Goal: Transaction & Acquisition: Purchase product/service

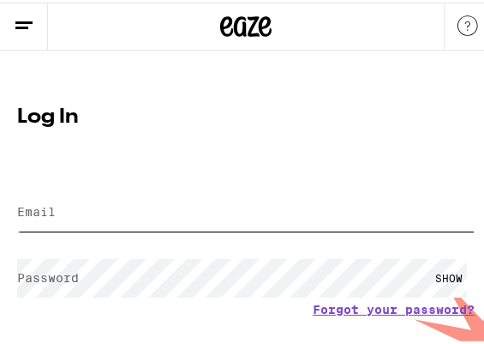
click at [223, 195] on input "Email" at bounding box center [246, 209] width 458 height 39
type input "[EMAIL_ADDRESS][DOMAIN_NAME]"
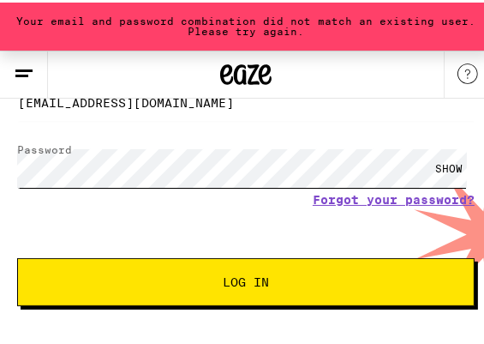
scroll to position [168, 0]
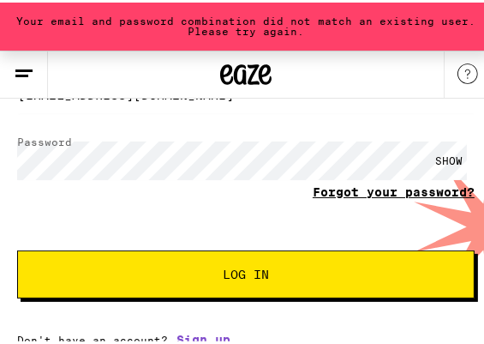
click at [332, 183] on link "Forgot your password?" at bounding box center [394, 190] width 162 height 14
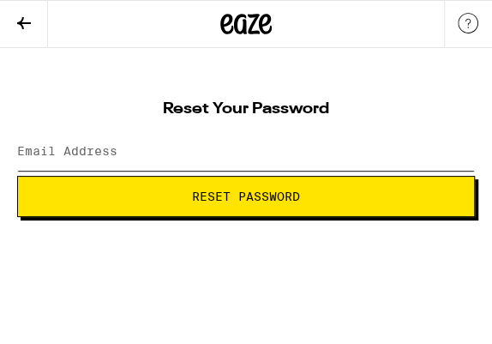
click at [357, 162] on input "Email Address" at bounding box center [246, 151] width 458 height 39
type input "[EMAIL_ADDRESS][DOMAIN_NAME]"
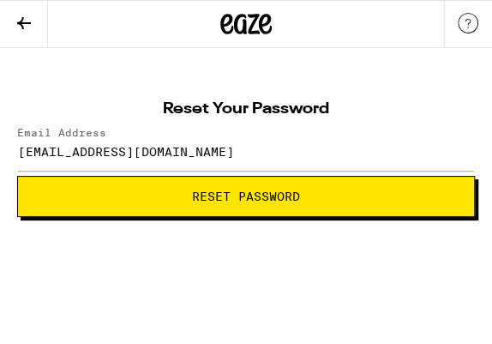
click at [104, 199] on span "Reset Password" at bounding box center [246, 196] width 429 height 12
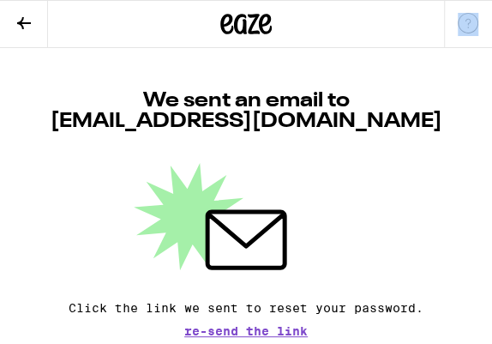
drag, startPoint x: 89, startPoint y: 32, endPoint x: 259, endPoint y: 34, distance: 169.8
click at [90, 48] on div "We sent an email to wrscheibe@gmail.com Click the link we sent to reset your pa…" at bounding box center [246, 192] width 492 height 289
click at [420, 120] on div "We sent an email to wrscheibe@gmail.com Click the link we sent to reset your pa…" at bounding box center [246, 214] width 458 height 246
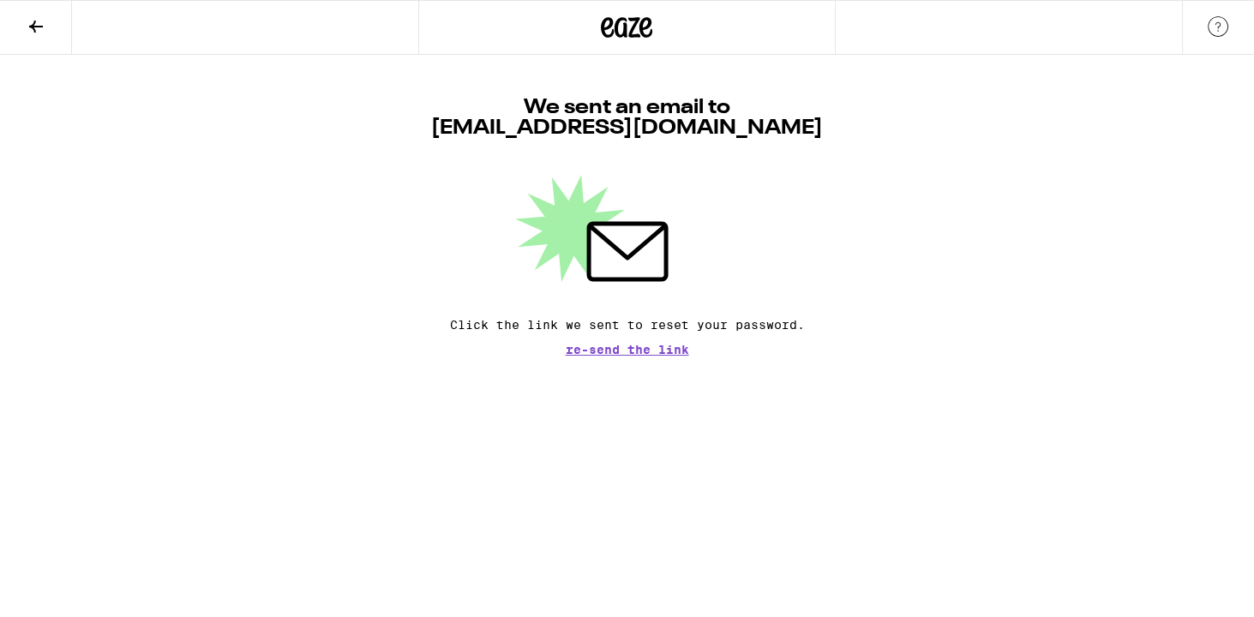
click at [484, 176] on div at bounding box center [628, 228] width 460 height 107
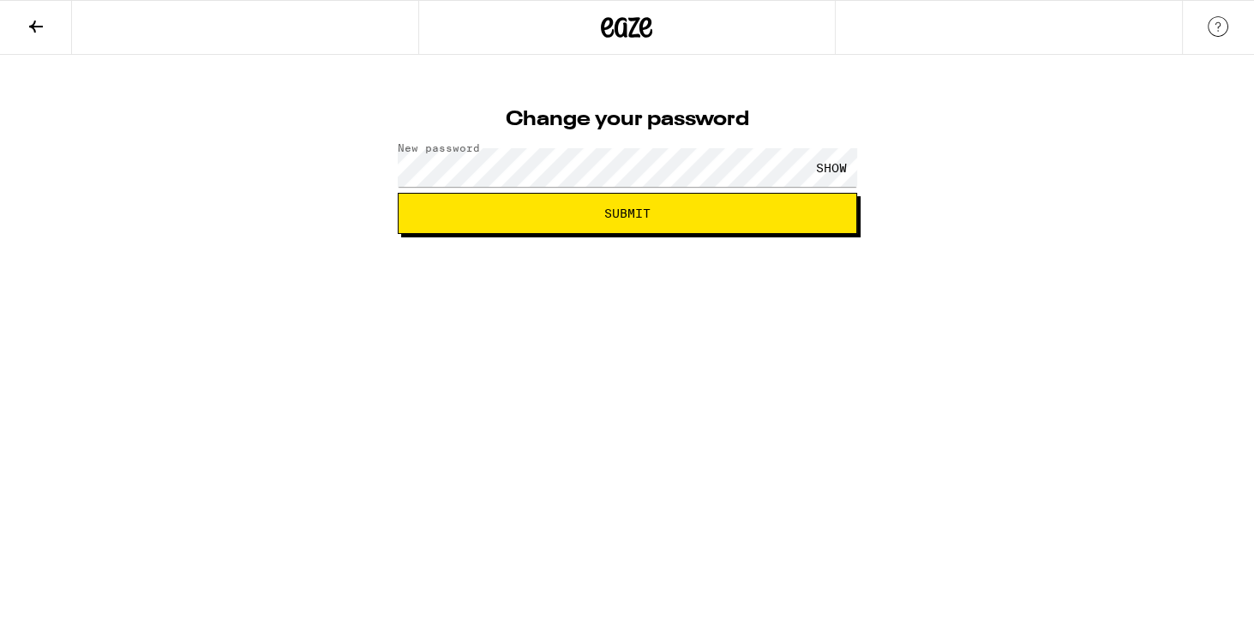
click at [828, 168] on div "SHOW" at bounding box center [831, 167] width 51 height 39
click at [807, 198] on button "Submit" at bounding box center [628, 213] width 460 height 41
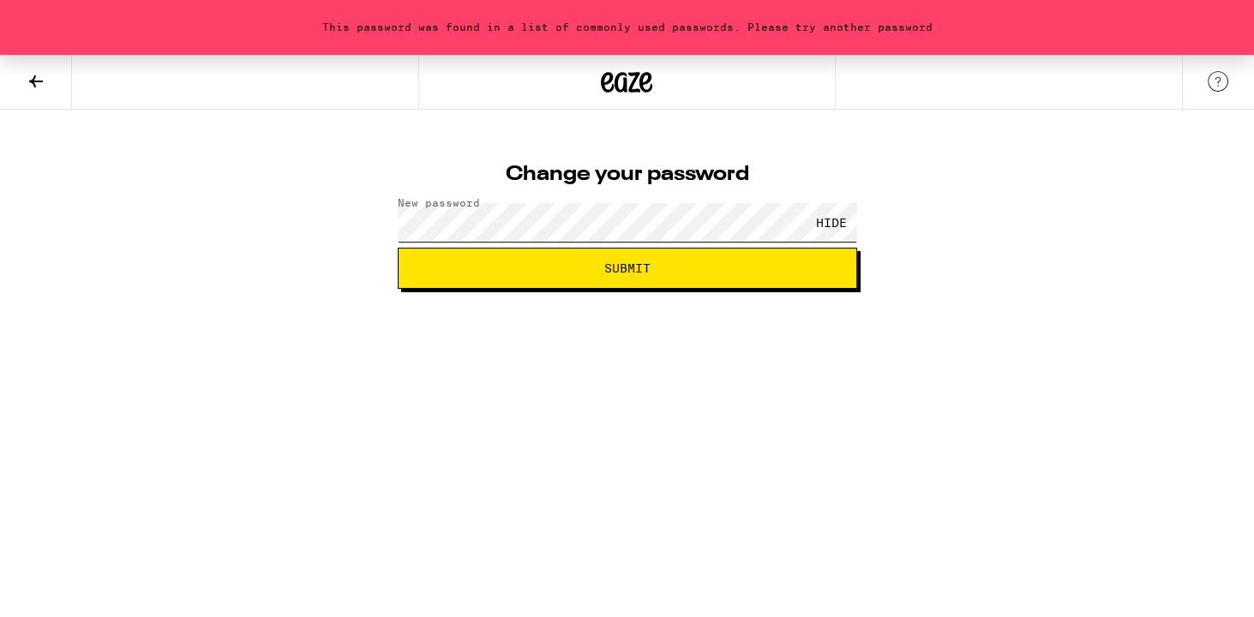
click at [398, 248] on button "Submit" at bounding box center [628, 268] width 460 height 41
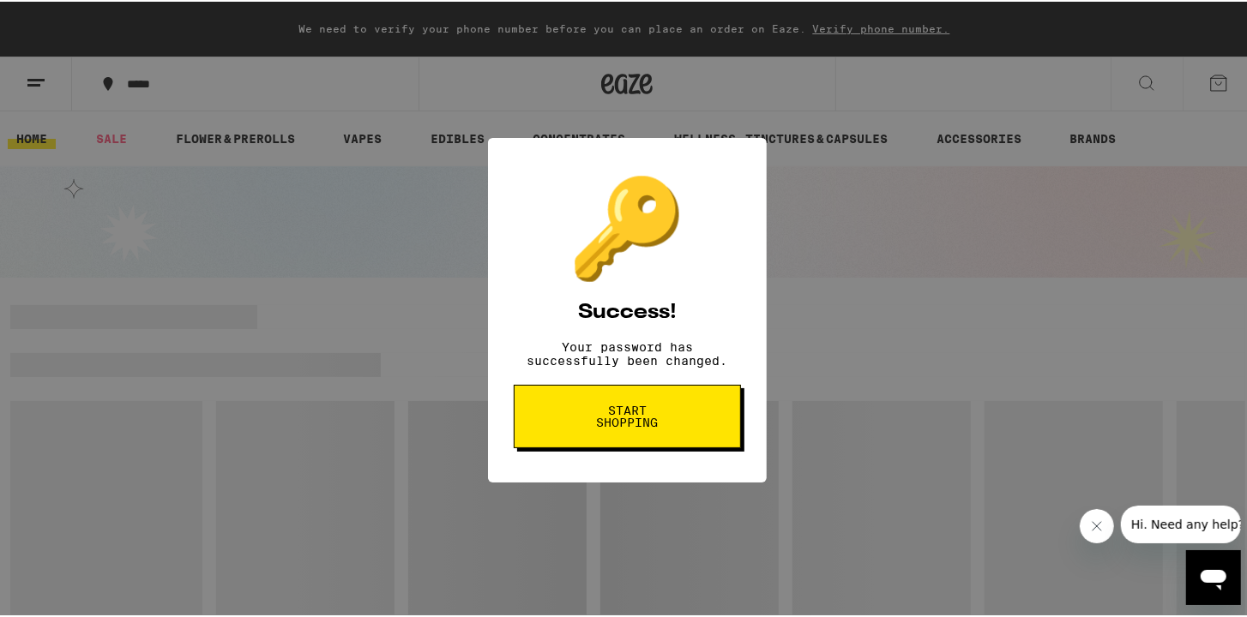
click at [609, 421] on span "Start shopping" at bounding box center [627, 415] width 88 height 24
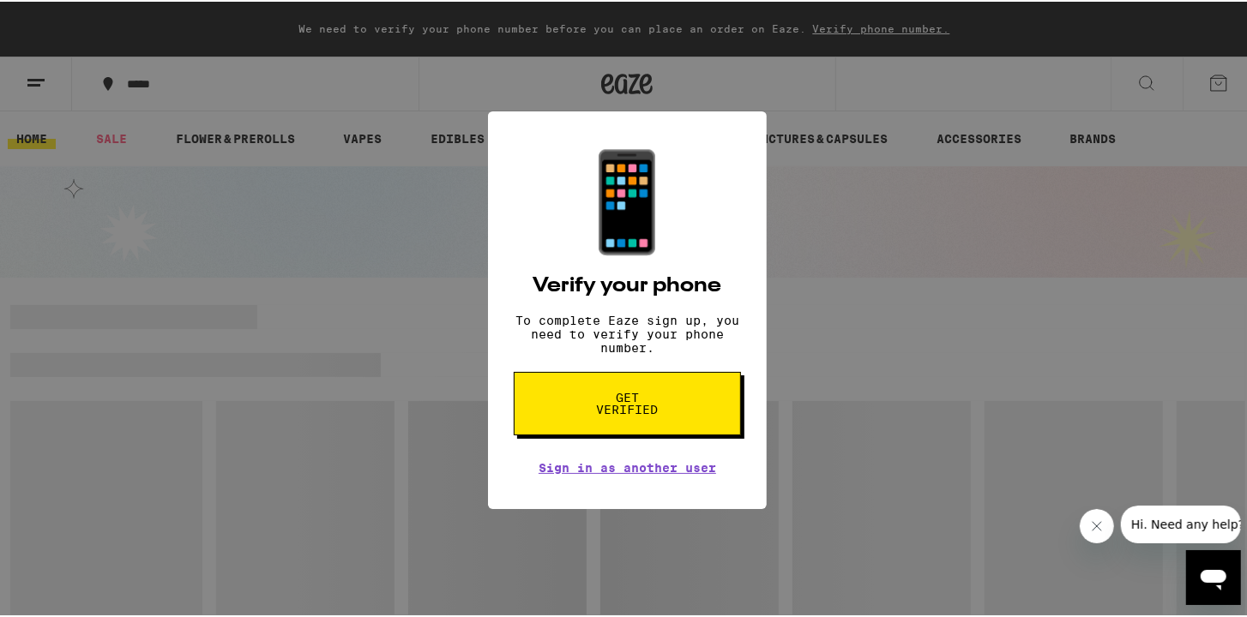
click at [611, 414] on span "Get verified" at bounding box center [627, 402] width 88 height 24
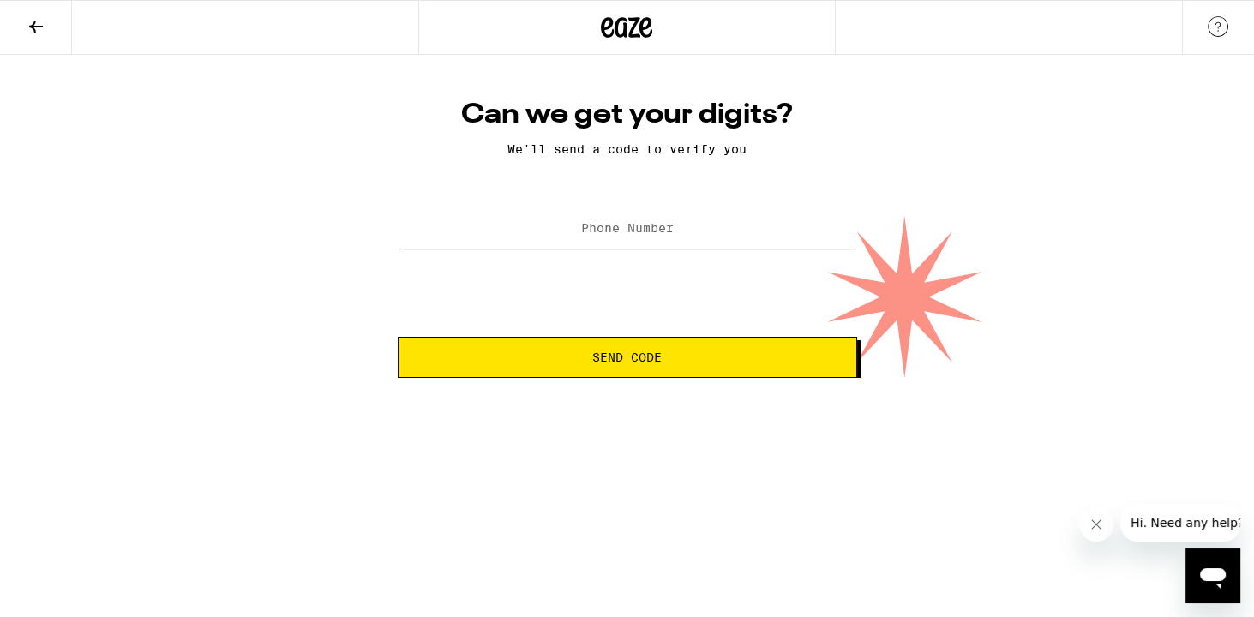
click at [644, 199] on div "Can we get your digits? We'll send a code to verify you Phone Number Send Code" at bounding box center [628, 238] width 494 height 280
click at [646, 226] on label "Phone Number" at bounding box center [627, 228] width 93 height 14
type input "[PHONE_NUMBER]"
click at [556, 357] on span "Send Code" at bounding box center [627, 357] width 430 height 12
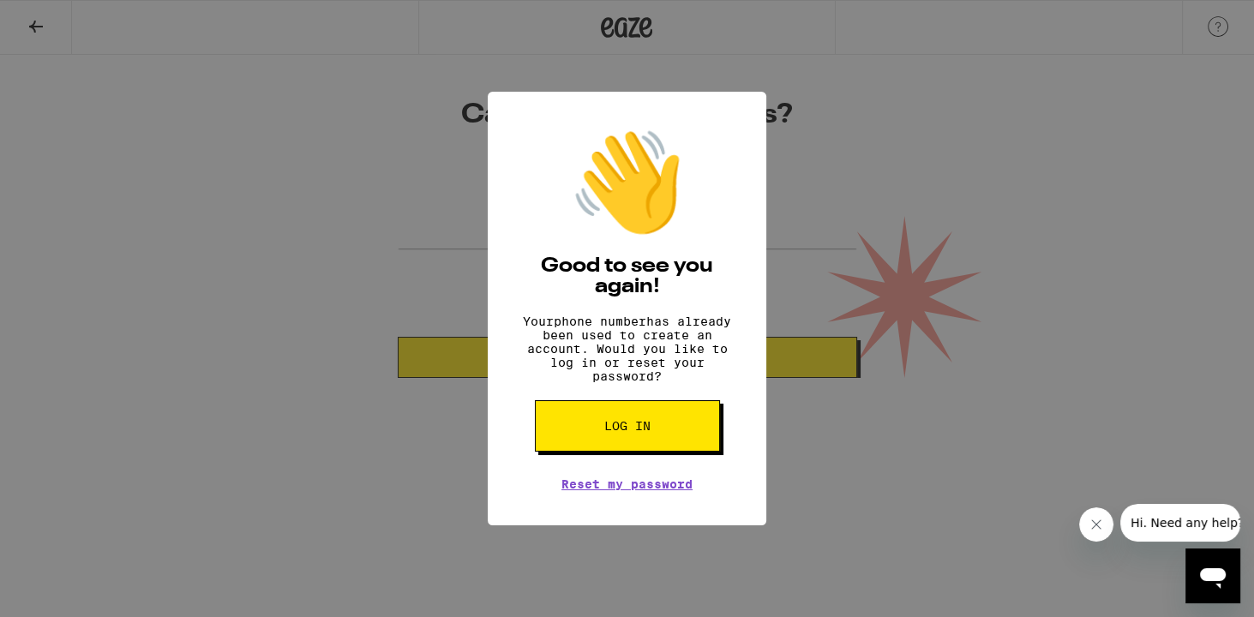
click at [612, 432] on span "Log in" at bounding box center [627, 426] width 46 height 12
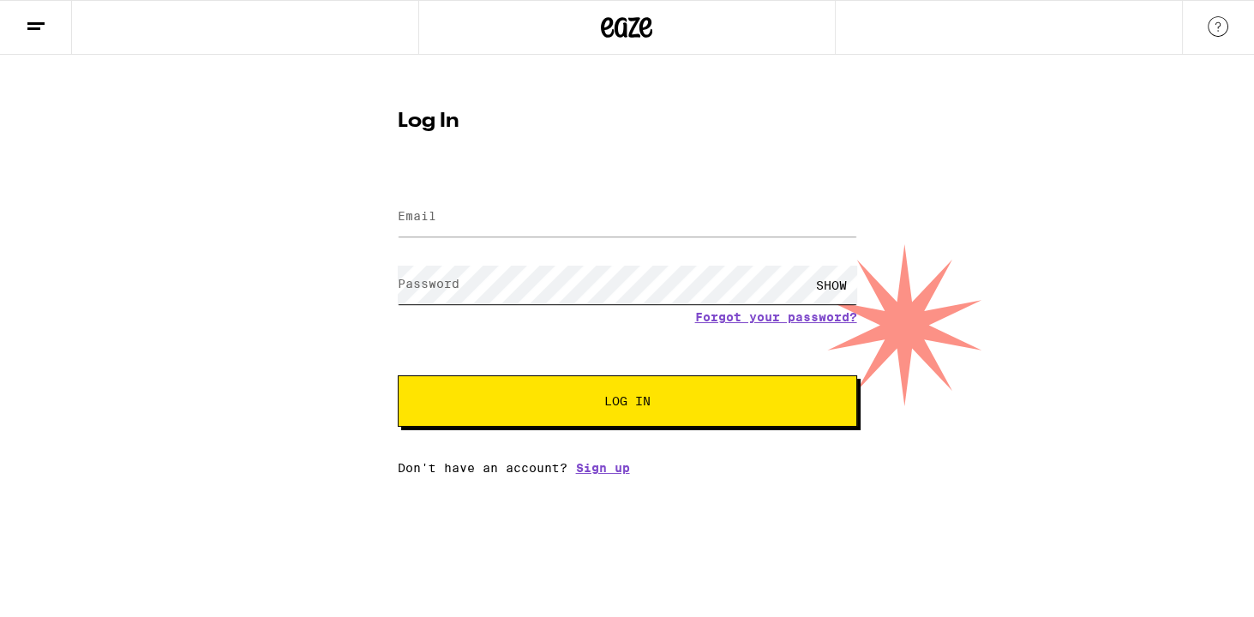
click at [583, 225] on form "Email Email Password Password SHOW Forgot your password? Log In" at bounding box center [628, 301] width 460 height 252
click at [583, 223] on input "Email" at bounding box center [628, 217] width 460 height 39
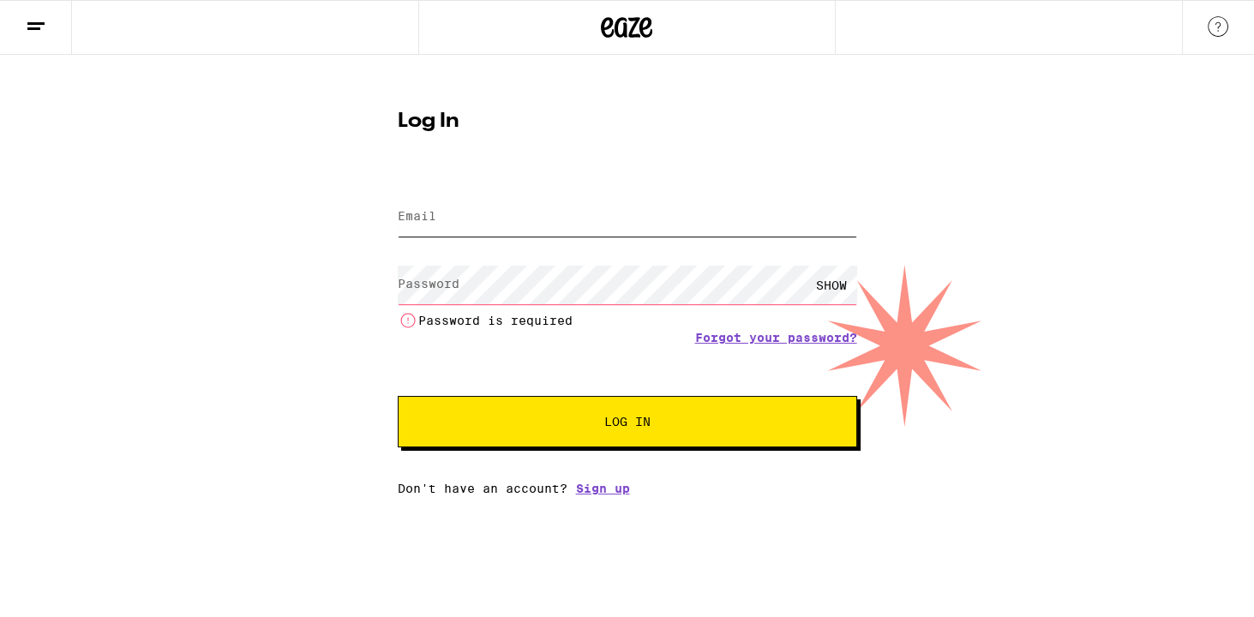
type input "[EMAIL_ADDRESS][DOMAIN_NAME]"
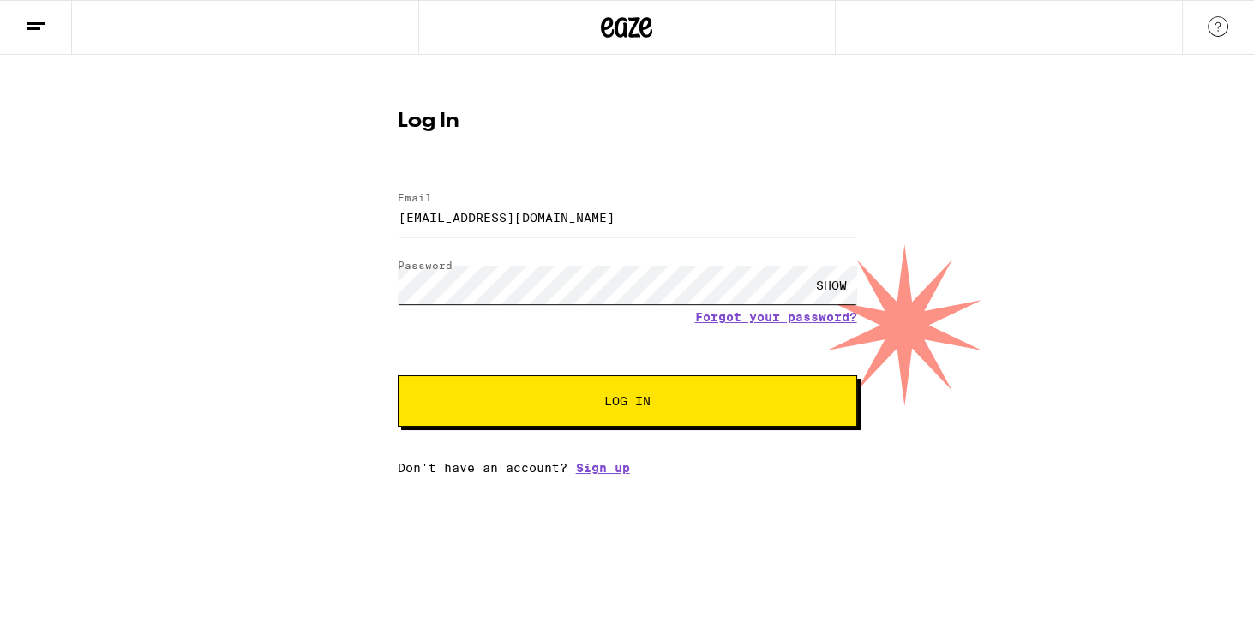
click at [398, 375] on button "Log In" at bounding box center [628, 400] width 460 height 51
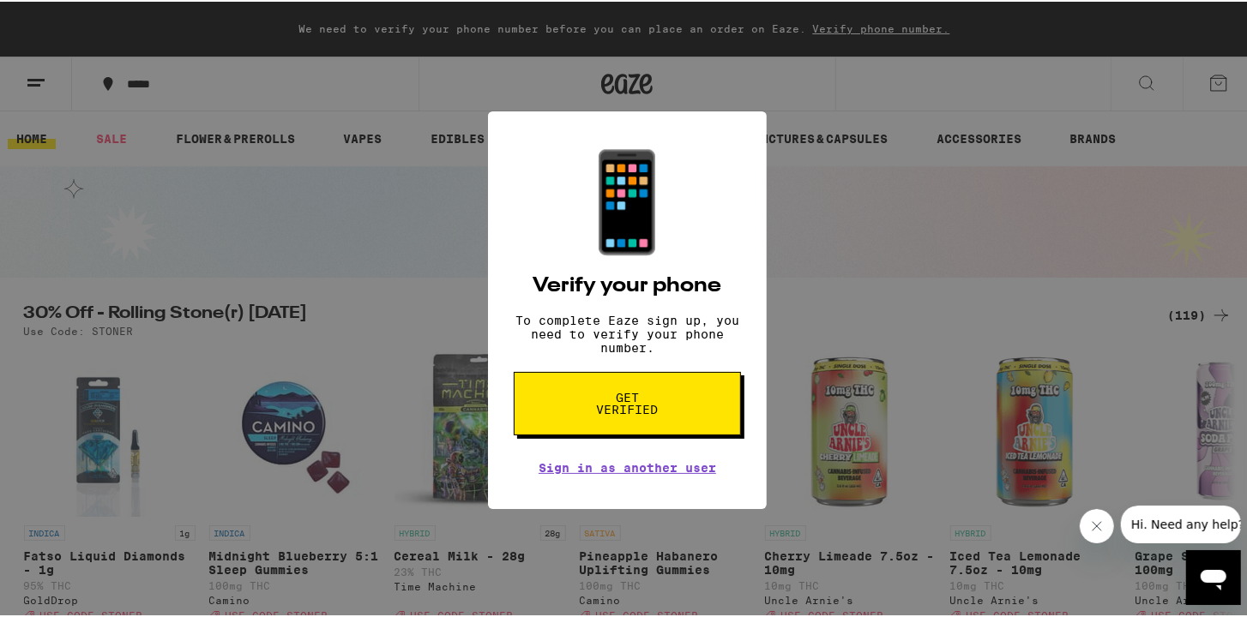
click at [559, 391] on button "Get verified" at bounding box center [627, 401] width 227 height 63
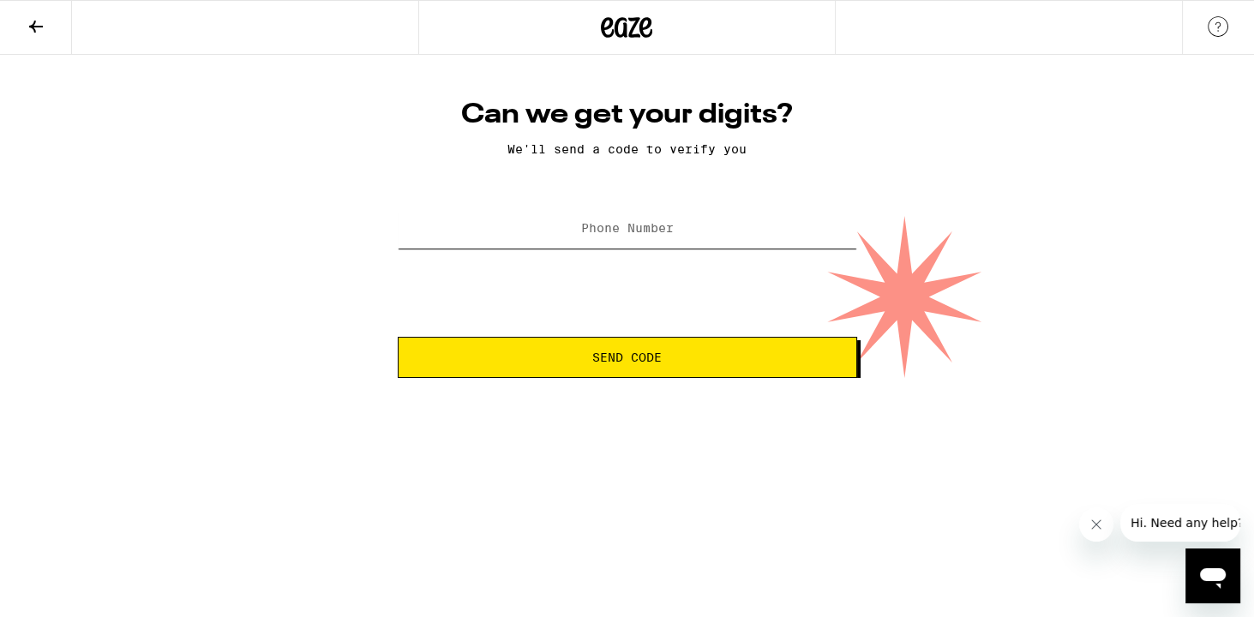
click at [577, 225] on input "Phone Number" at bounding box center [628, 229] width 460 height 39
type input "[PHONE_NUMBER]"
click at [523, 351] on button "Send Code" at bounding box center [628, 357] width 460 height 41
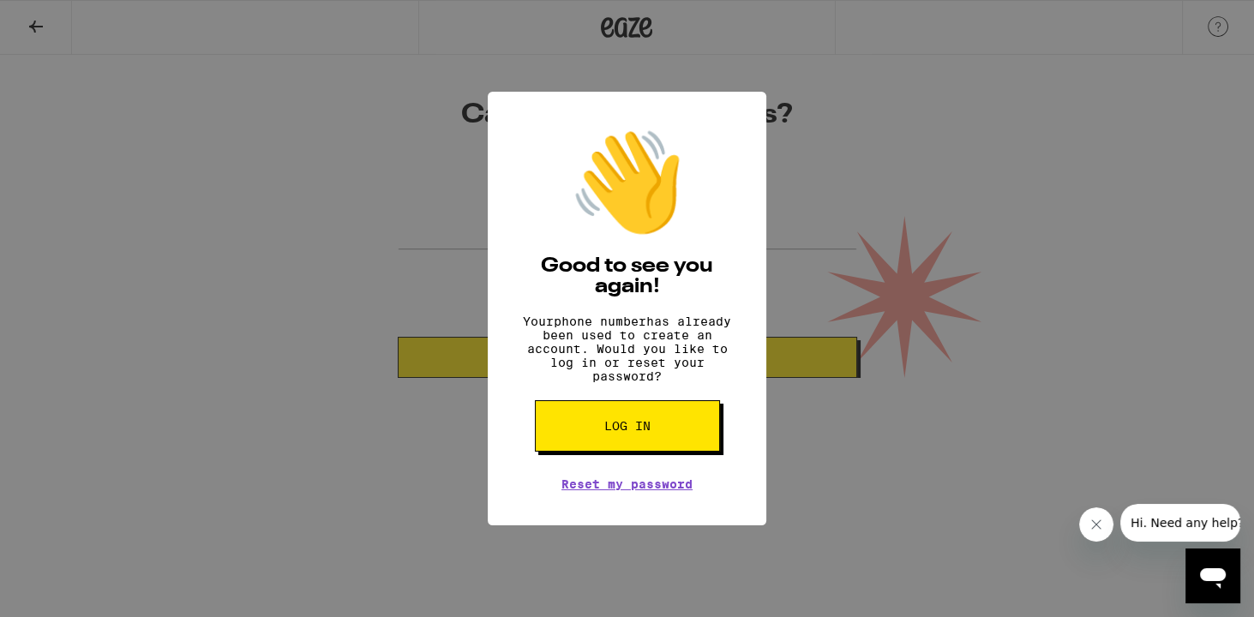
click at [579, 445] on button "Log in" at bounding box center [627, 425] width 185 height 51
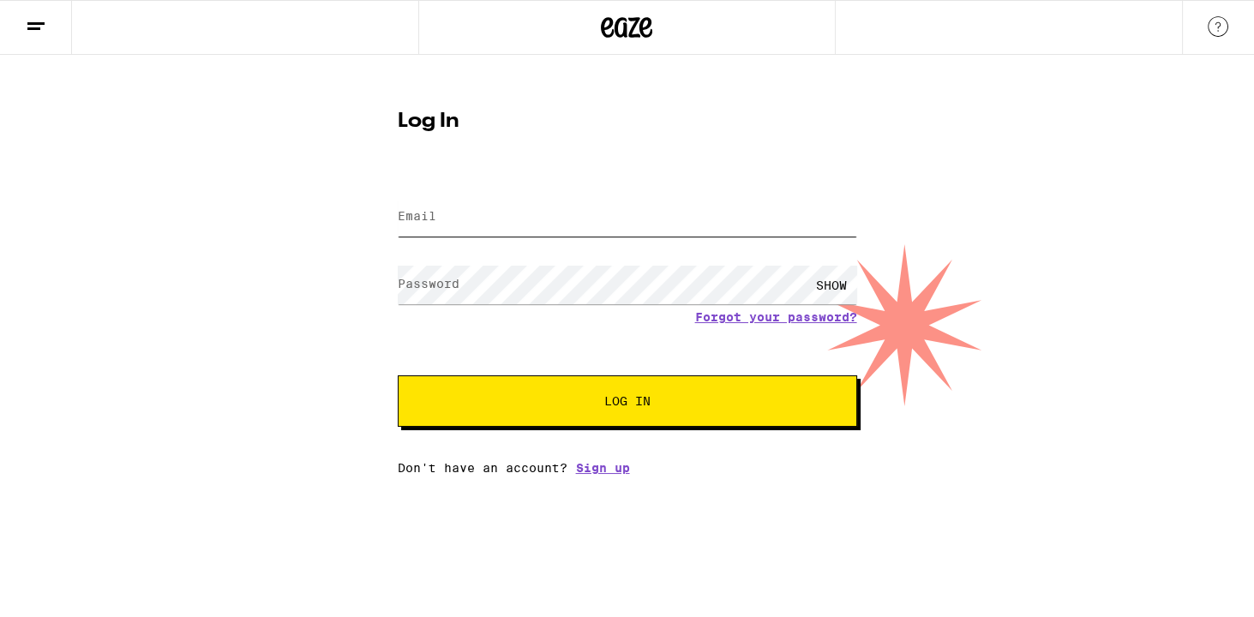
click at [490, 213] on input "Email" at bounding box center [628, 217] width 460 height 39
type input "[EMAIL_ADDRESS][DOMAIN_NAME]"
click at [398, 375] on button "Log In" at bounding box center [628, 400] width 460 height 51
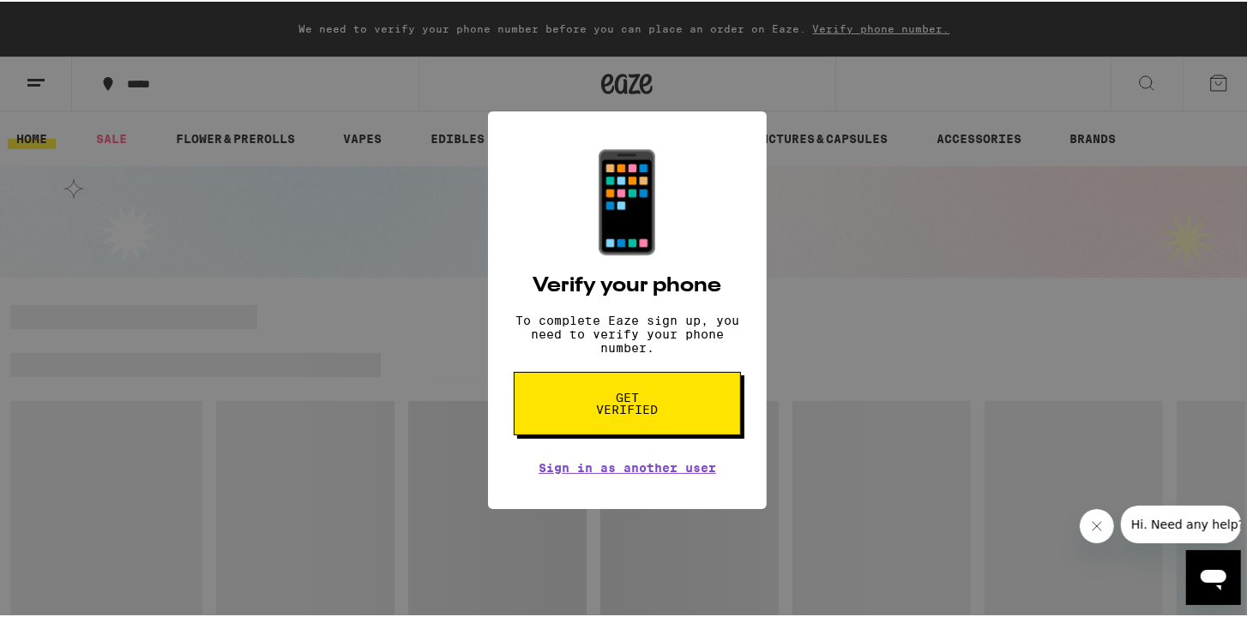
click at [443, 321] on div "📱 Verify your phone To complete Eaze sign up, you need to verify your phone num…" at bounding box center [627, 308] width 1254 height 617
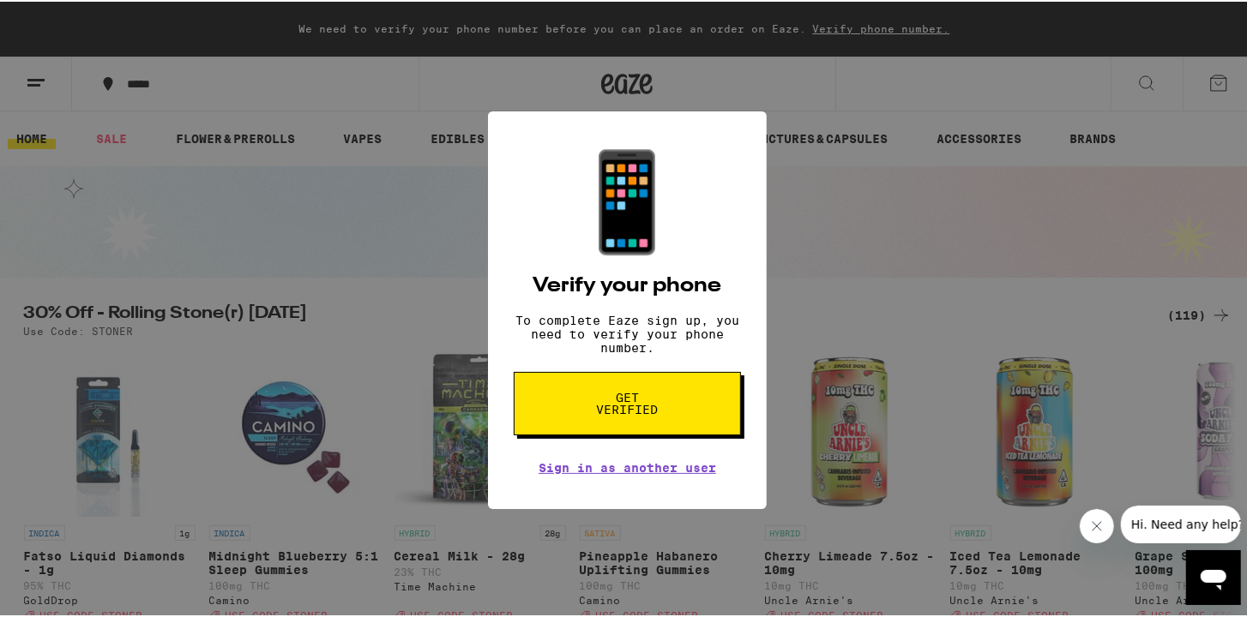
click at [556, 427] on button "Get verified" at bounding box center [627, 401] width 227 height 63
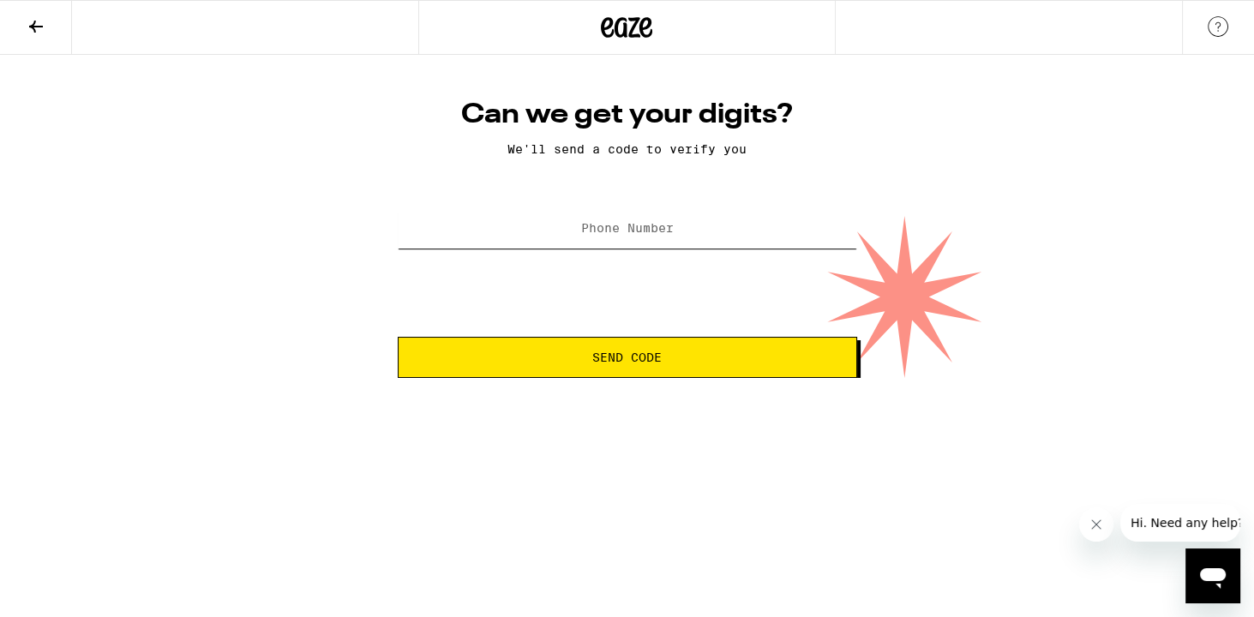
click at [562, 242] on input "Phone Number" at bounding box center [628, 229] width 460 height 39
type input "[PHONE_NUMBER]"
click at [526, 351] on button "Send Code" at bounding box center [628, 357] width 460 height 41
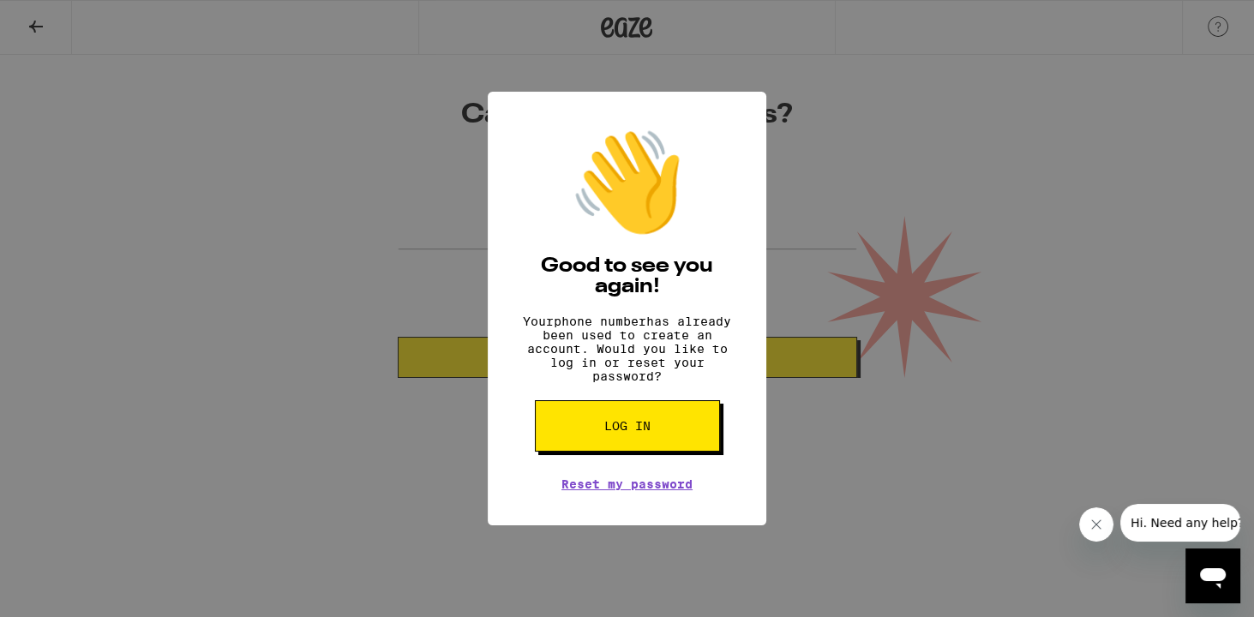
click at [579, 452] on button "Log in" at bounding box center [627, 425] width 185 height 51
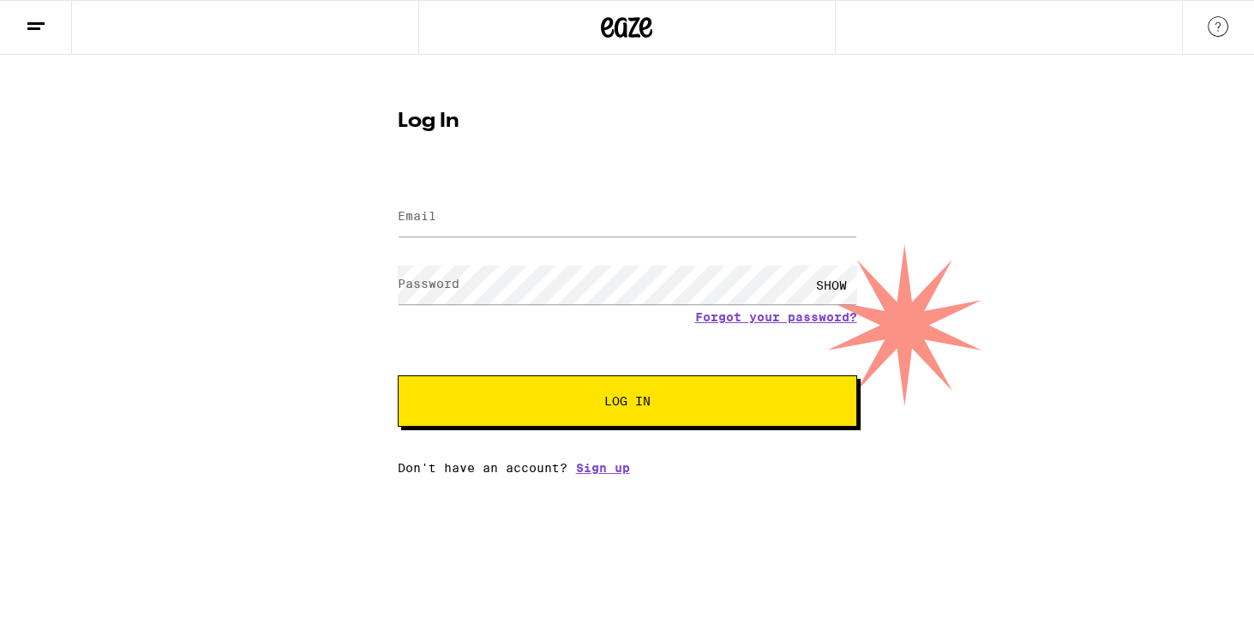
click at [647, 27] on icon at bounding box center [626, 27] width 51 height 31
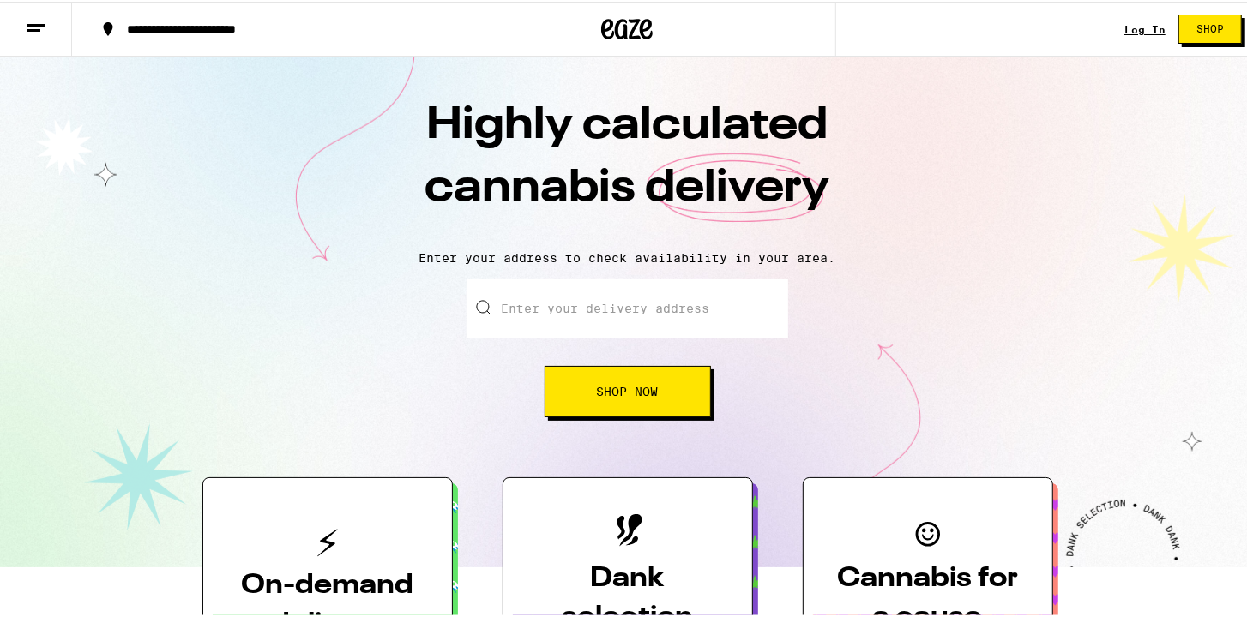
click at [1139, 33] on link "Log In" at bounding box center [1144, 27] width 41 height 11
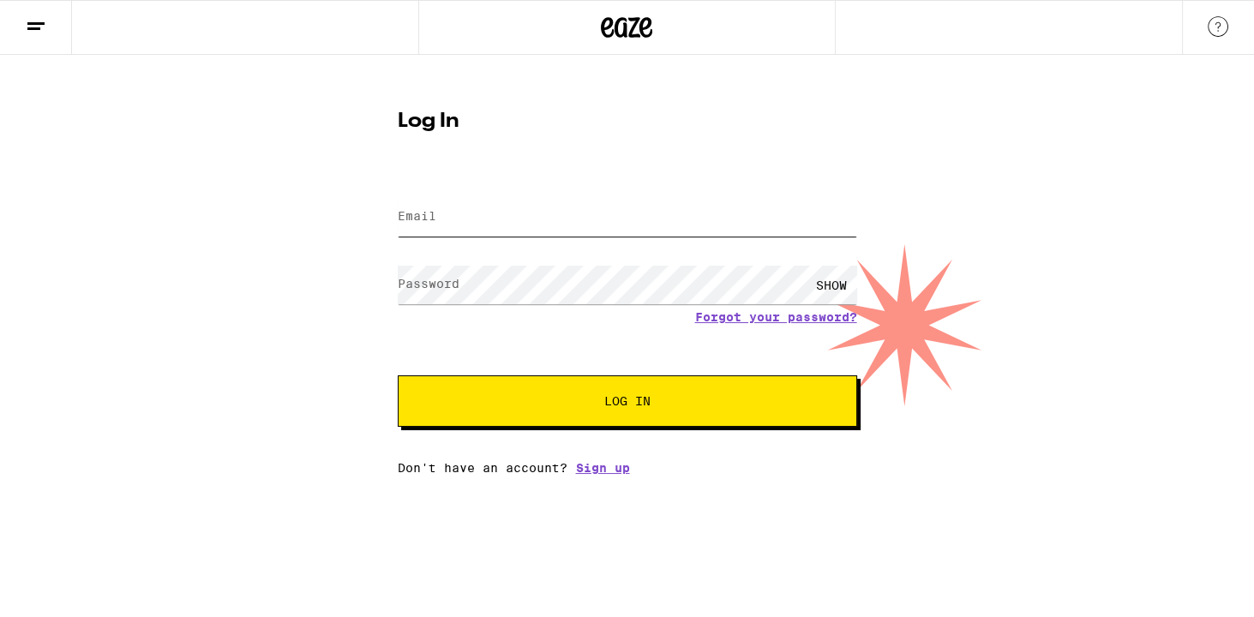
click at [604, 227] on input "Email" at bounding box center [628, 217] width 460 height 39
click at [526, 216] on input "Email" at bounding box center [628, 217] width 460 height 39
type input "[EMAIL_ADDRESS][DOMAIN_NAME]"
click at [398, 375] on button "Log In" at bounding box center [628, 400] width 460 height 51
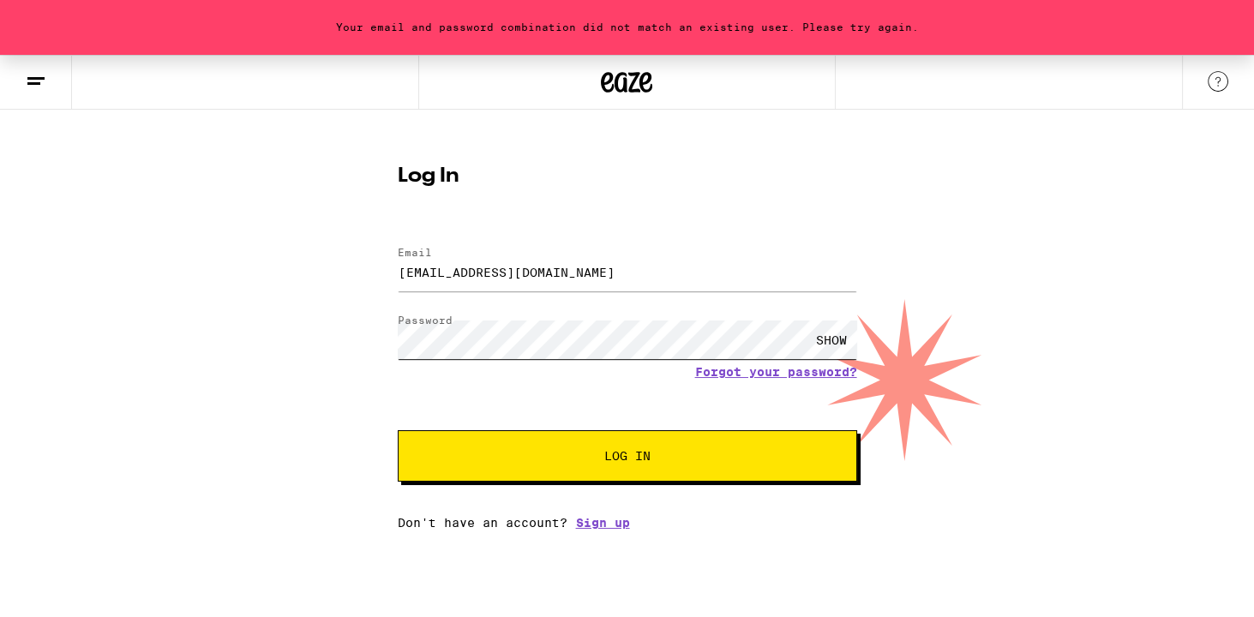
click at [398, 430] on button "Log In" at bounding box center [628, 455] width 460 height 51
